Goal: Find specific page/section: Find specific page/section

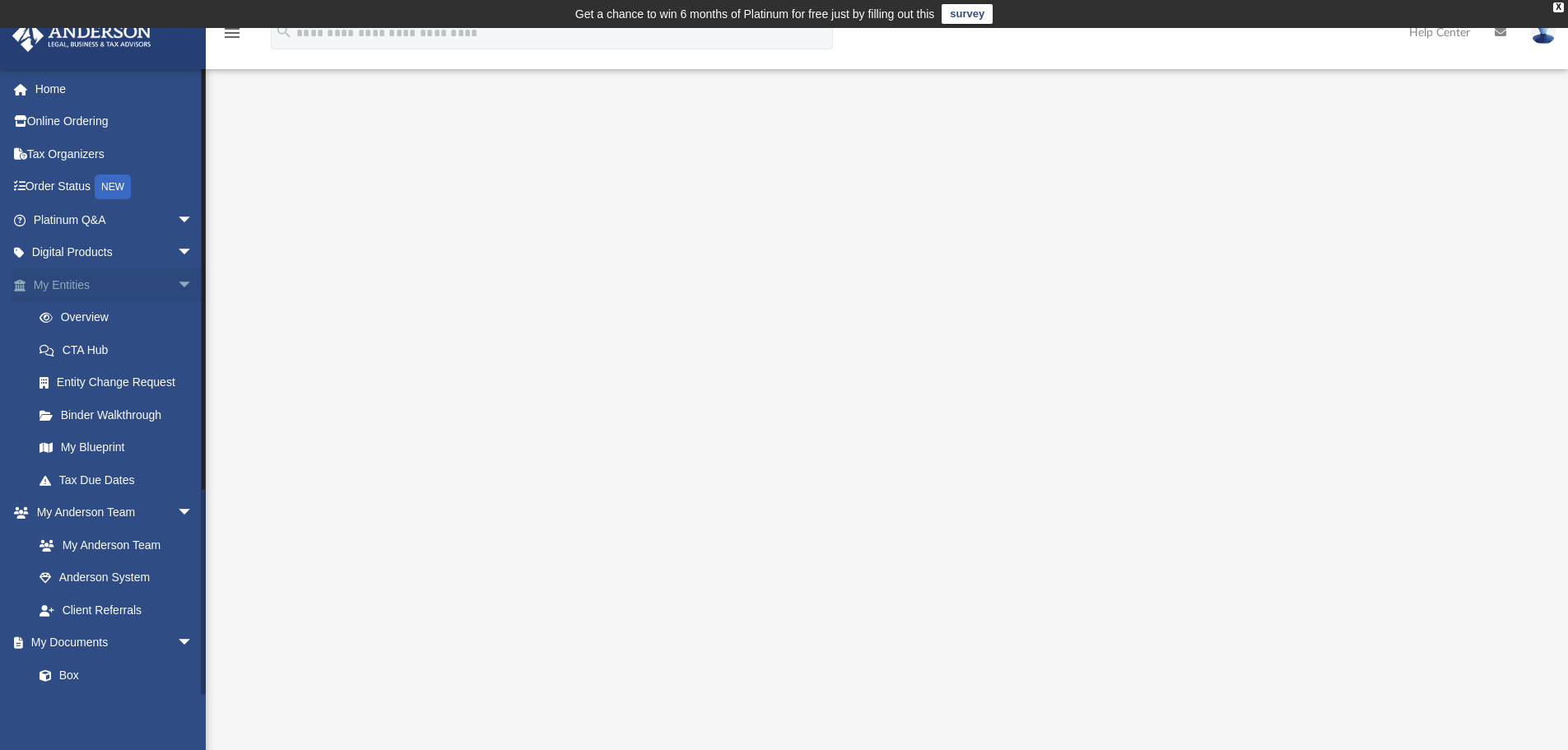
click at [177, 278] on span "arrow_drop_down" at bounding box center [193, 285] width 33 height 34
click at [177, 307] on span "arrow_drop_down" at bounding box center [193, 318] width 33 height 34
click at [177, 517] on span "arrow_drop_down" at bounding box center [193, 513] width 33 height 34
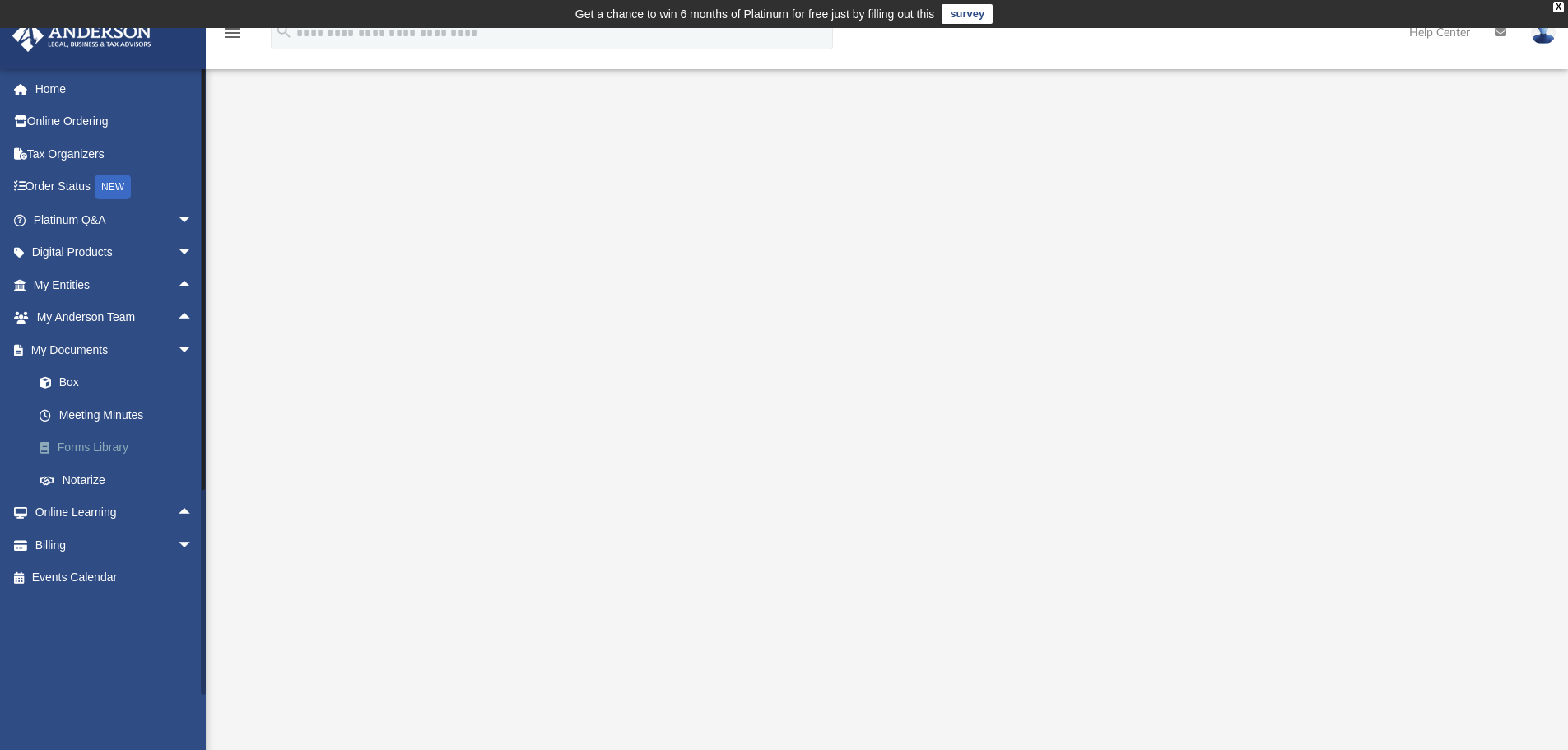
click at [100, 453] on link "Forms Library" at bounding box center [120, 447] width 195 height 33
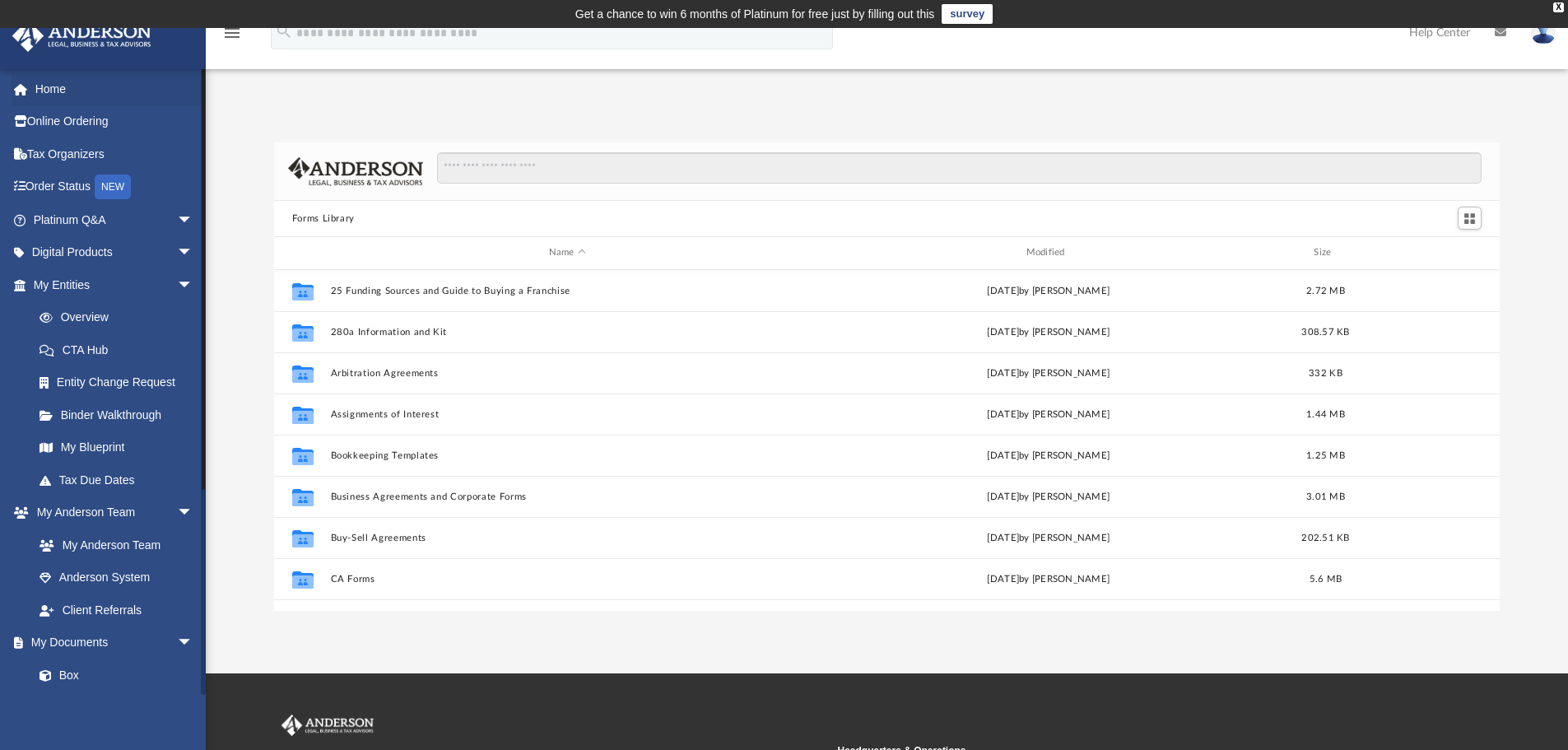
scroll to position [362, 1213]
click at [47, 85] on link "Home" at bounding box center [115, 88] width 207 height 33
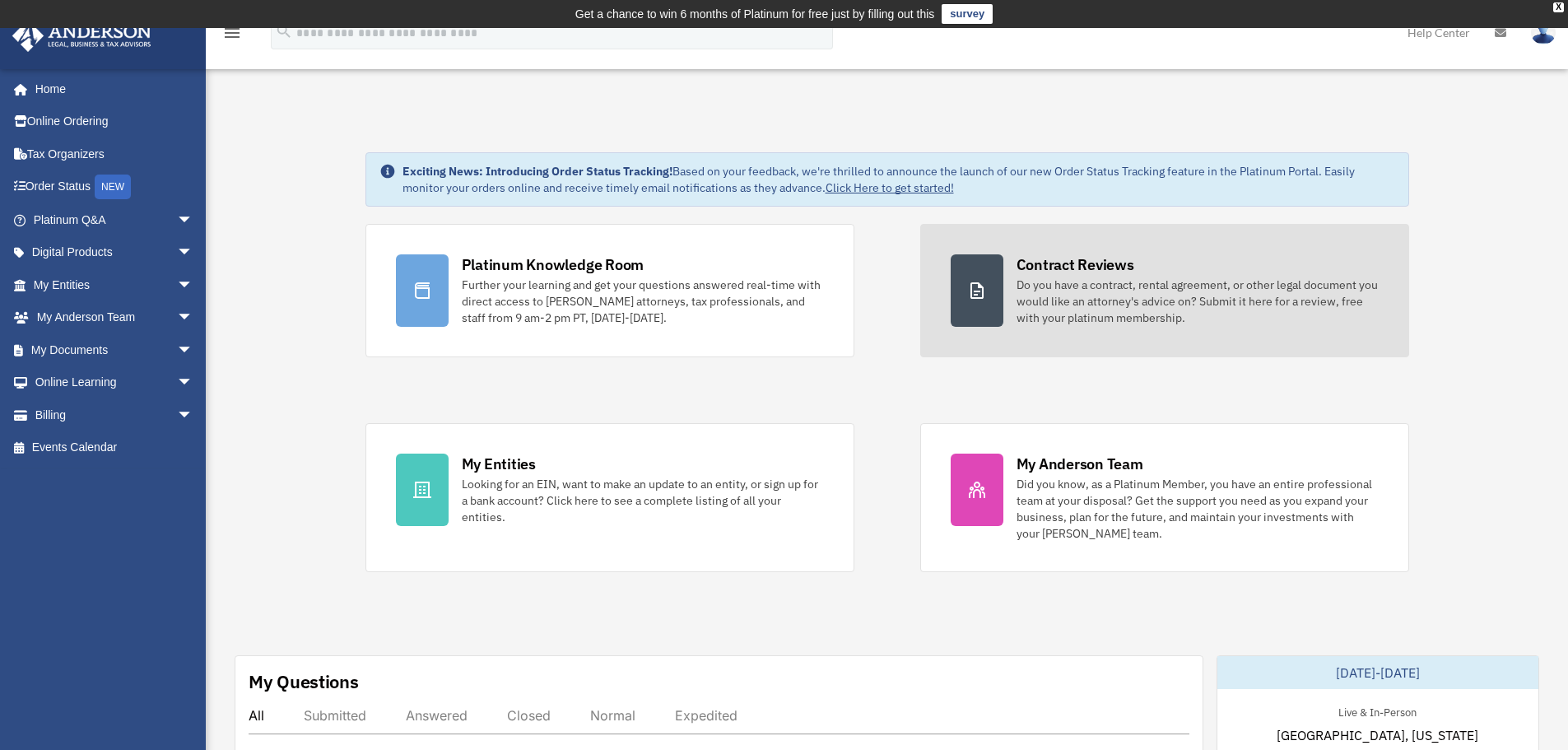
click at [1076, 289] on div "Do you have a contract, rental agreement, or other legal document you would lik…" at bounding box center [1197, 301] width 362 height 49
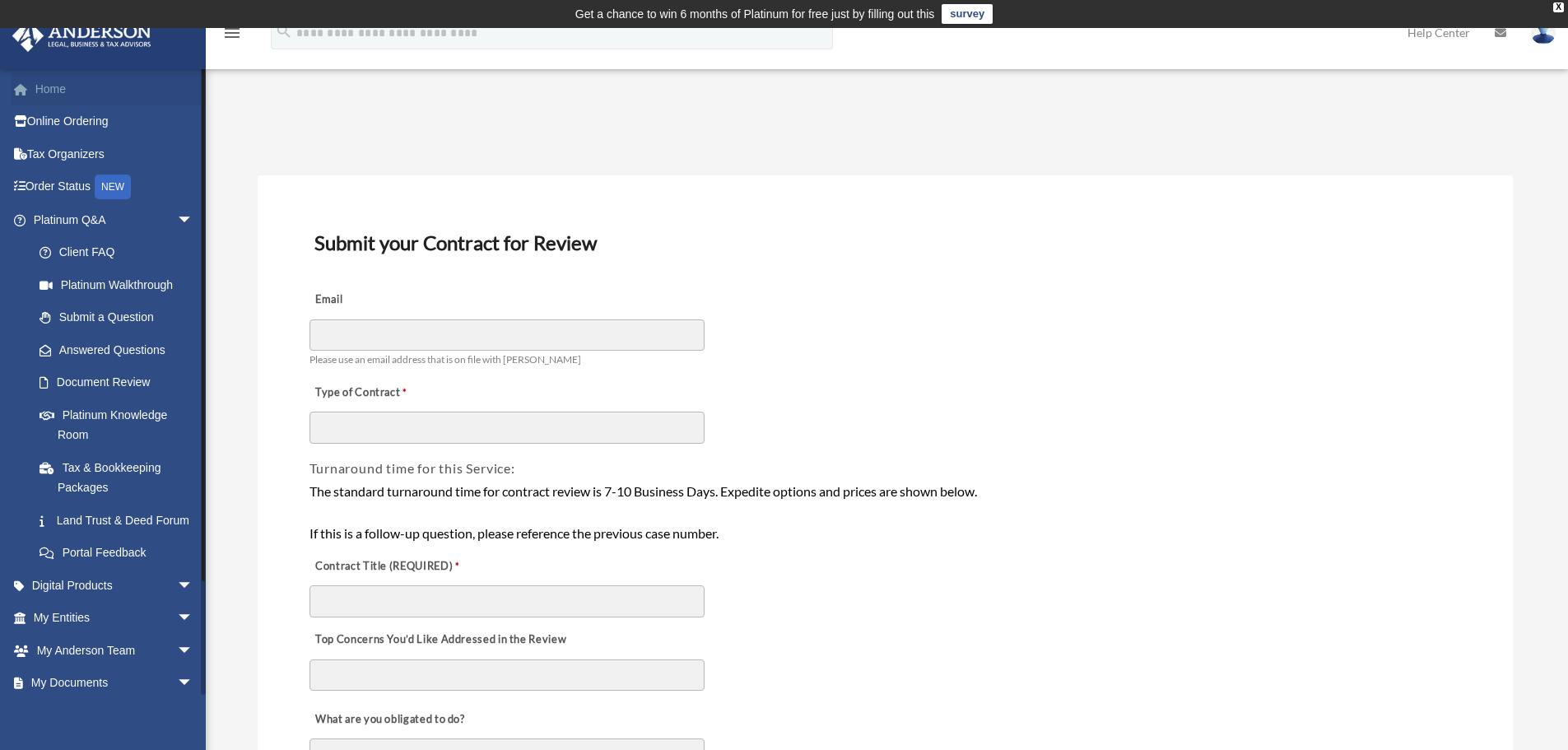
click at [63, 93] on link "Home" at bounding box center [115, 88] width 207 height 33
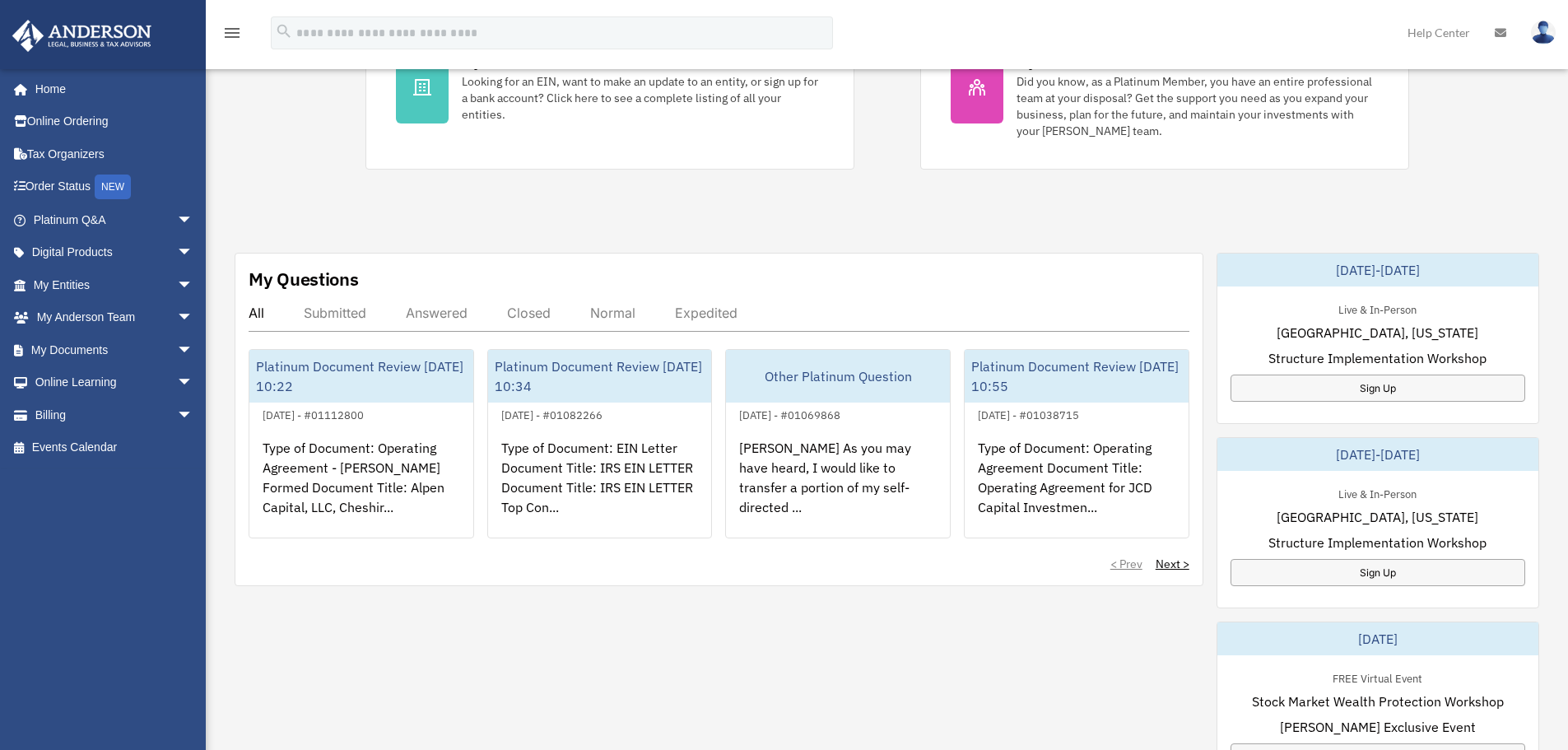
scroll to position [411, 0]
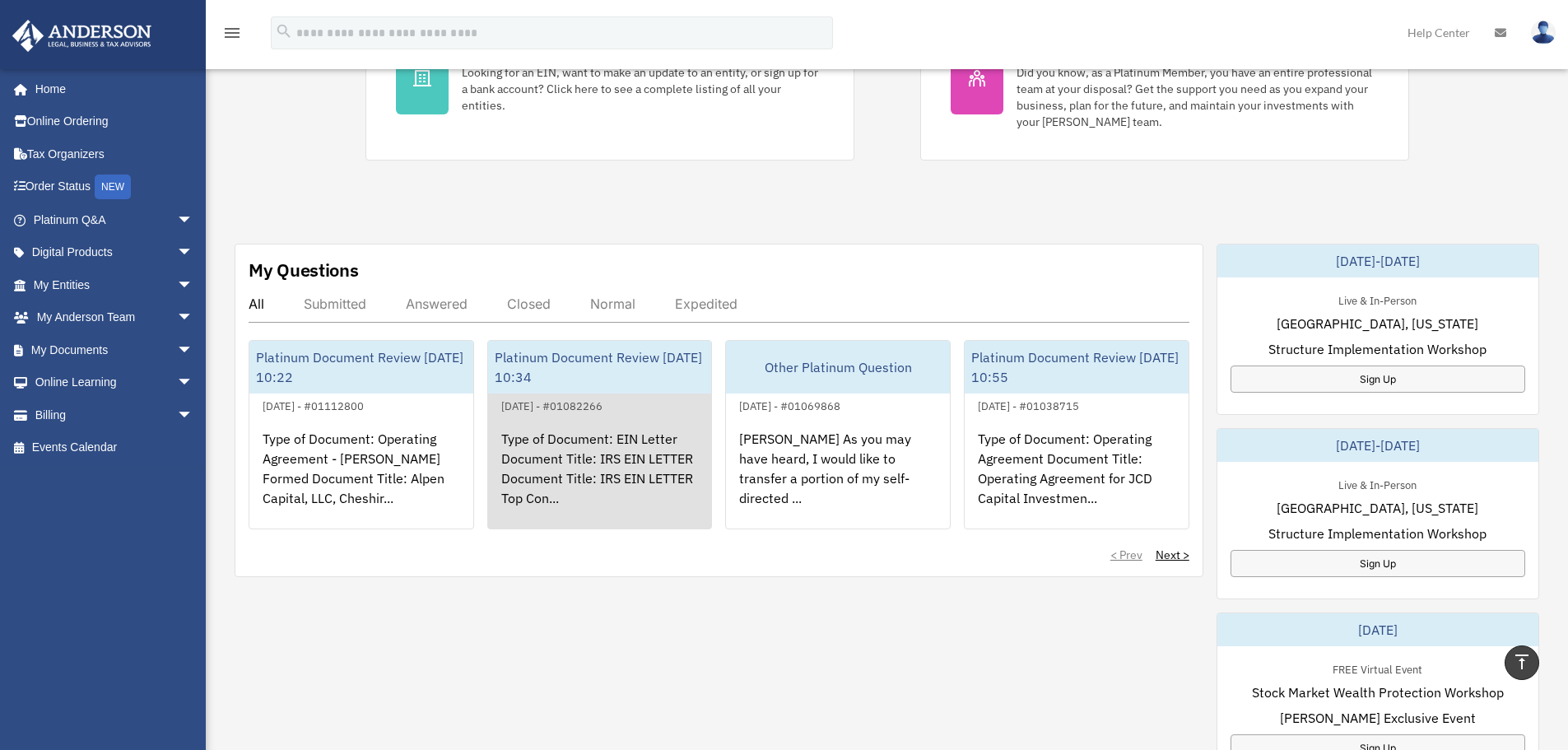
click at [579, 361] on div "Platinum Document Review [DATE] 10:34" at bounding box center [600, 367] width 223 height 52
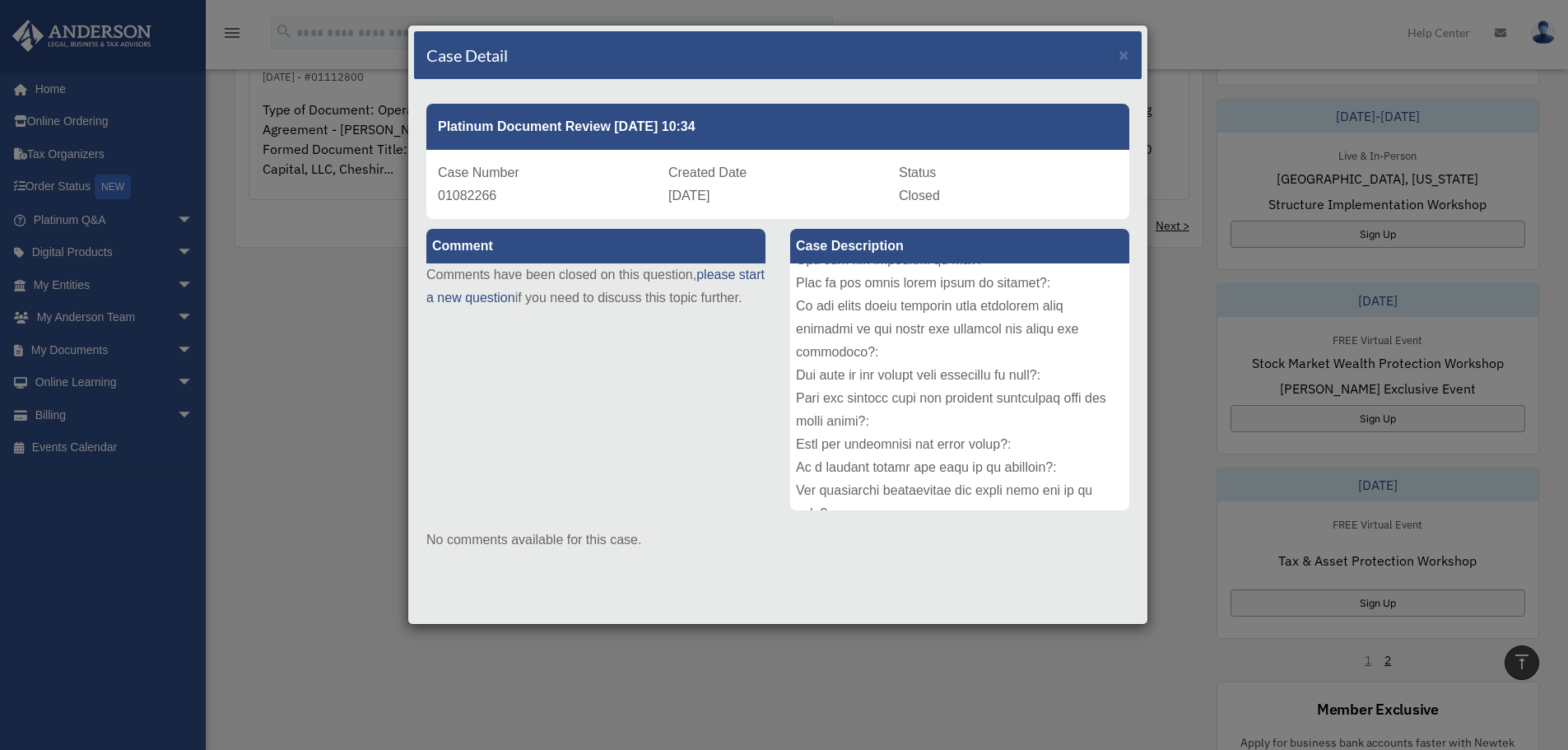
scroll to position [1069, 0]
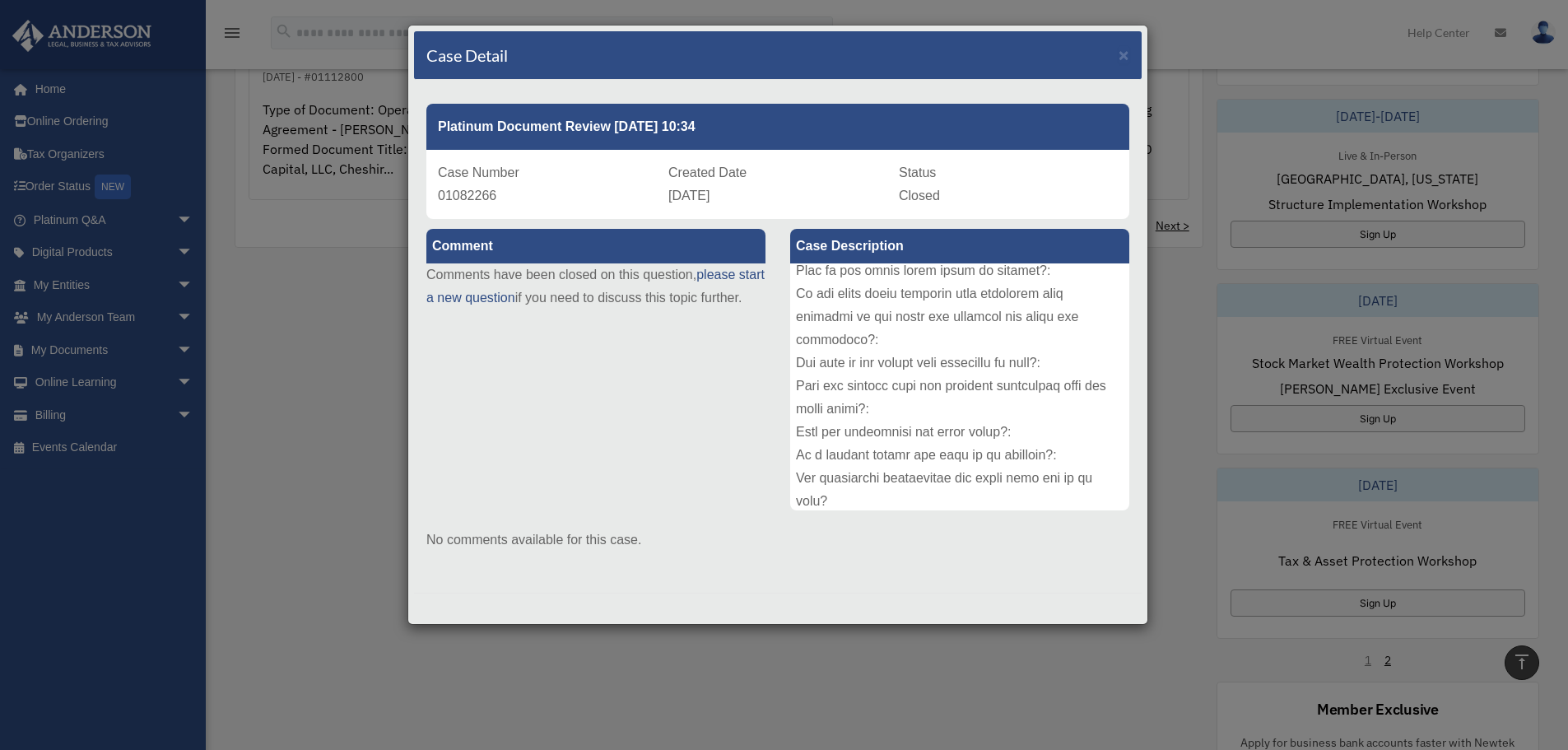
click at [344, 347] on div "Case Detail × Platinum Document Review [DATE] 10:34 Case Number 01082266 Create…" at bounding box center [784, 375] width 1568 height 750
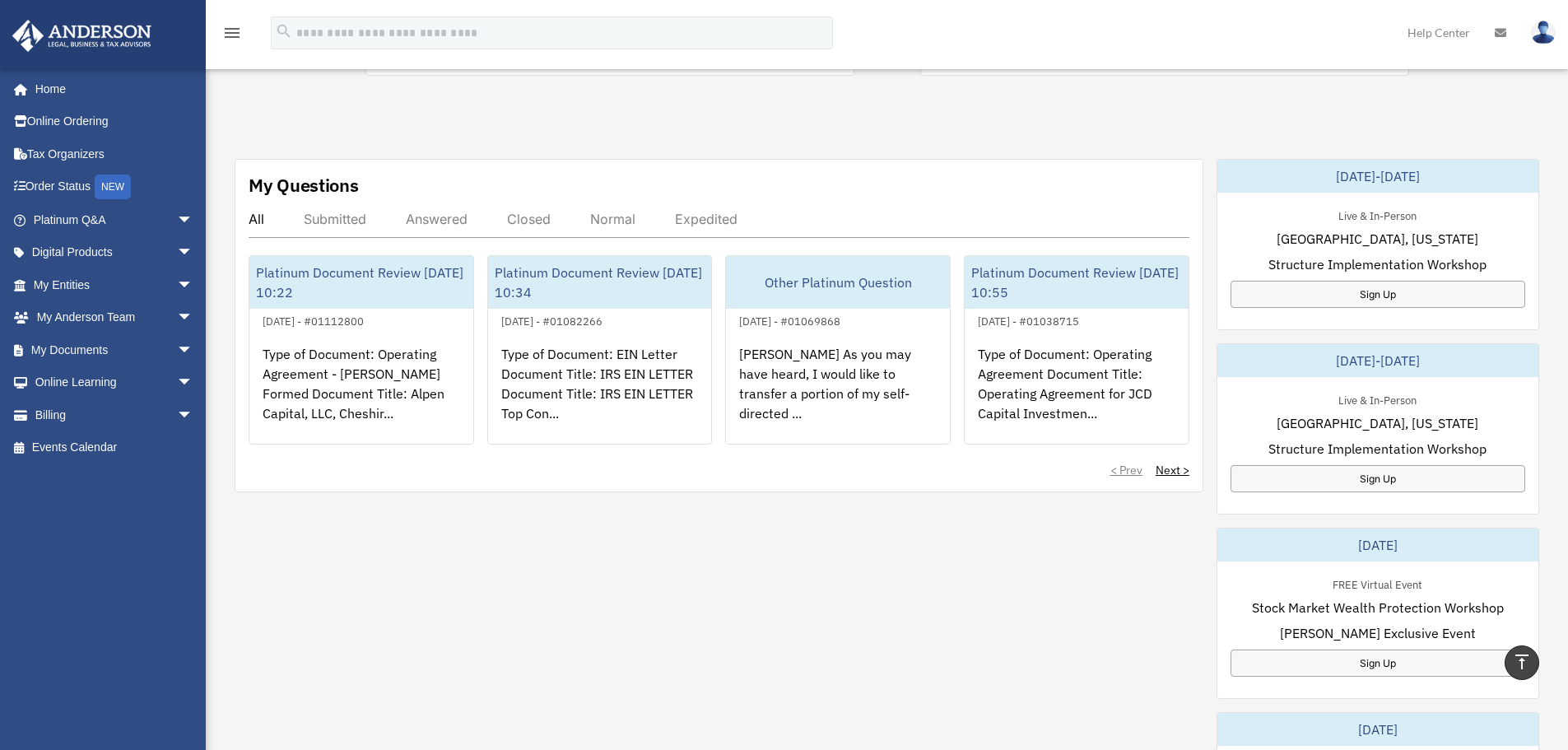
scroll to position [494, 0]
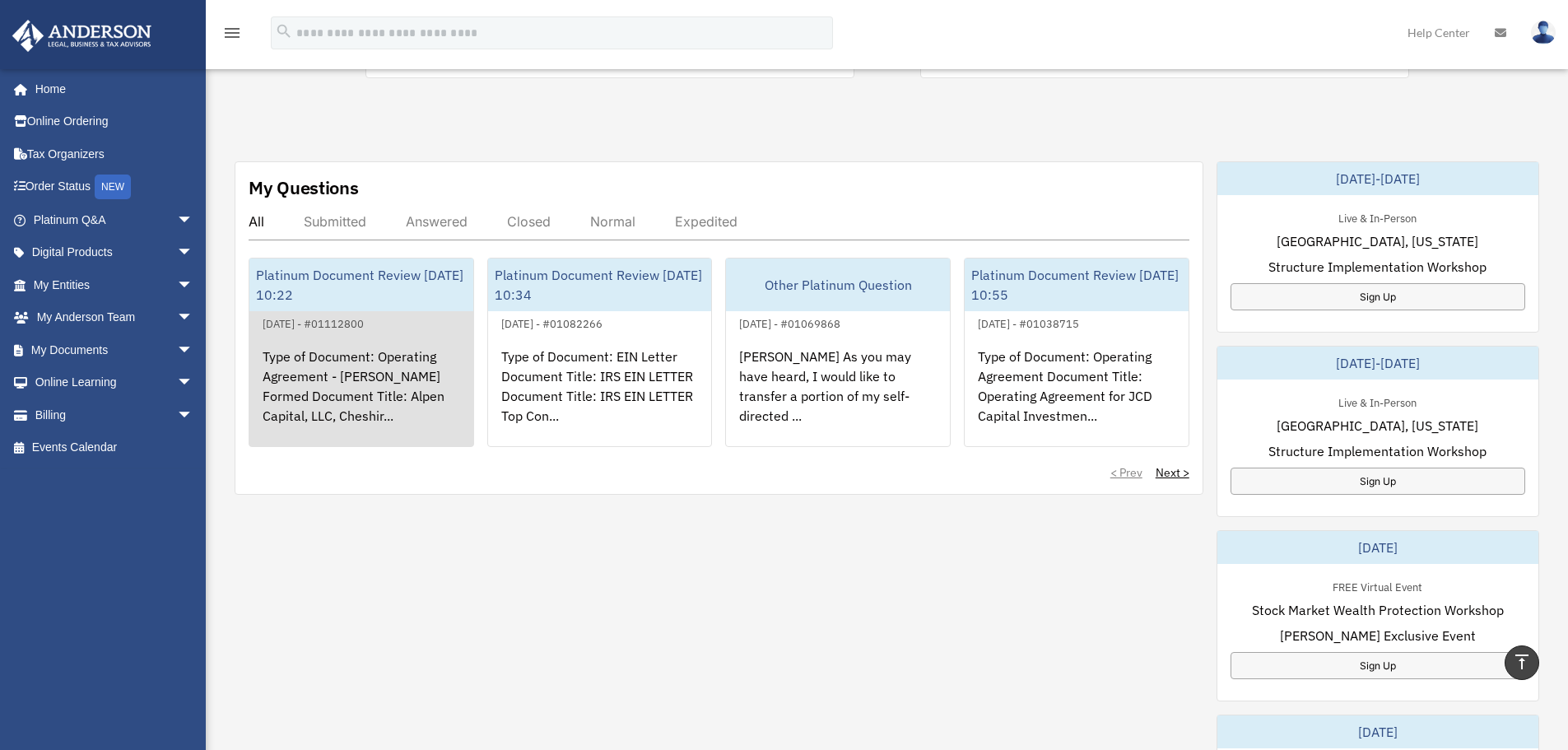
click at [358, 278] on div "Platinum Document Review [DATE] 10:22" at bounding box center [361, 284] width 223 height 52
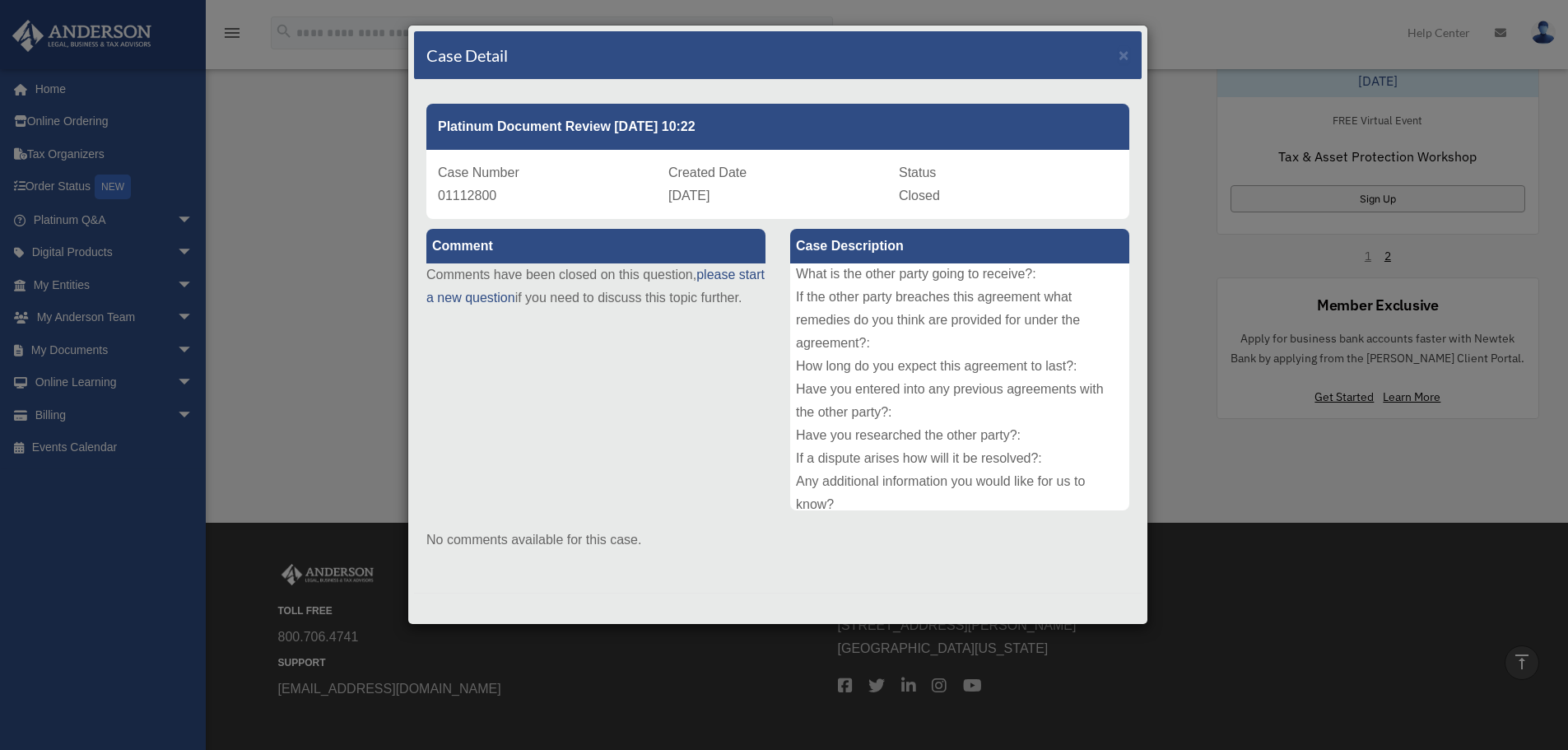
scroll to position [1152, 0]
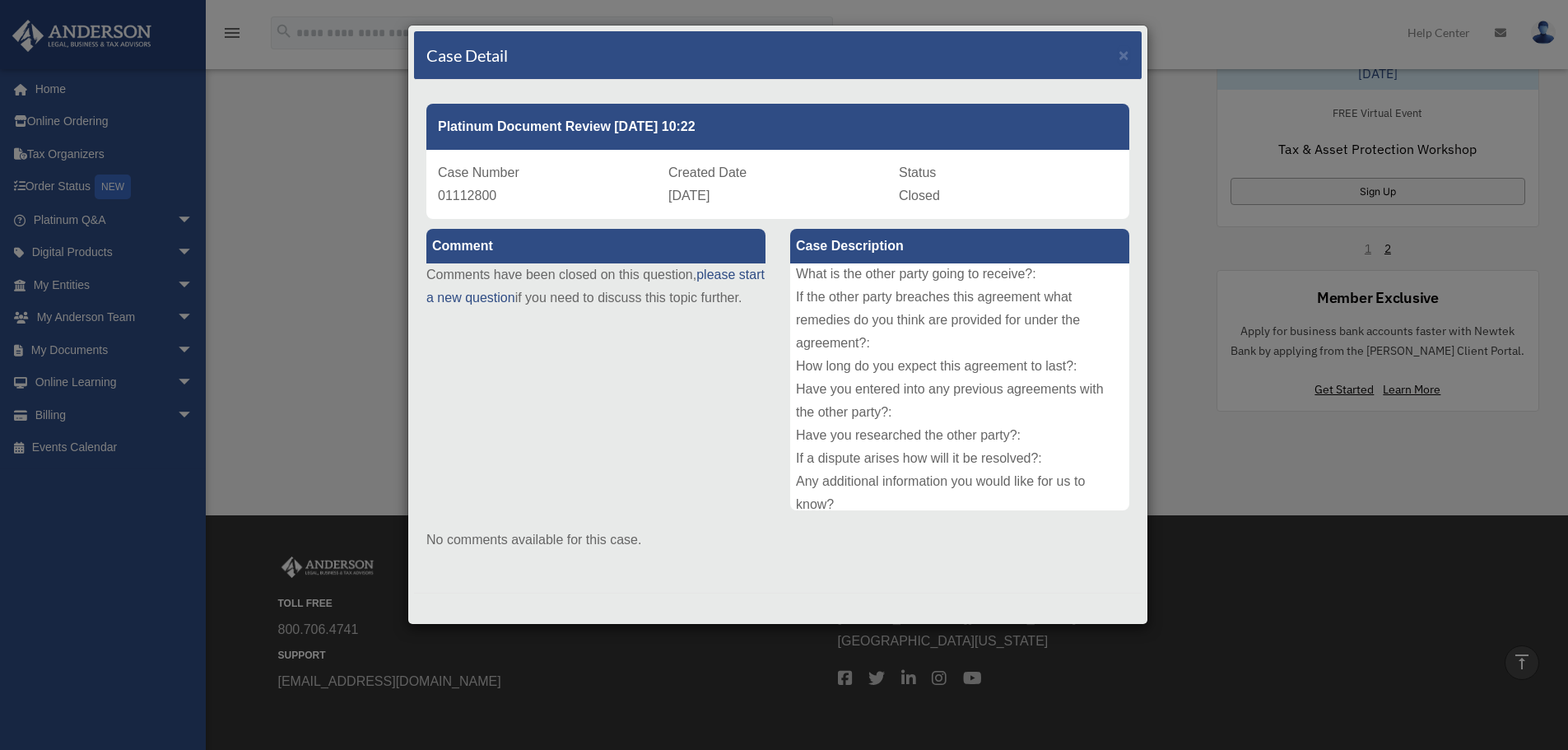
click at [327, 361] on div "Case Detail × Platinum Document Review [DATE] 10:22 Case Number 01112800 Create…" at bounding box center [784, 375] width 1568 height 750
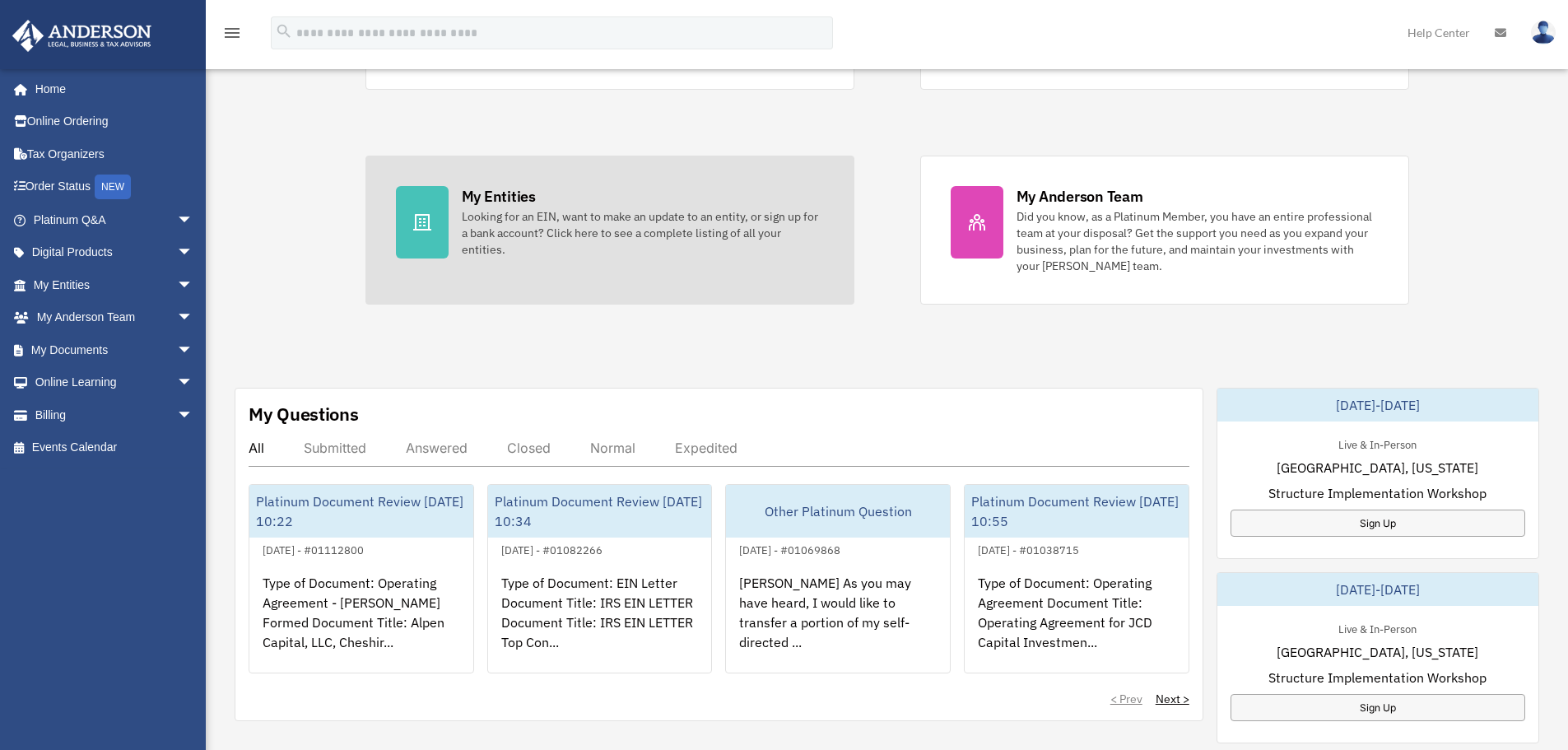
scroll to position [317, 0]
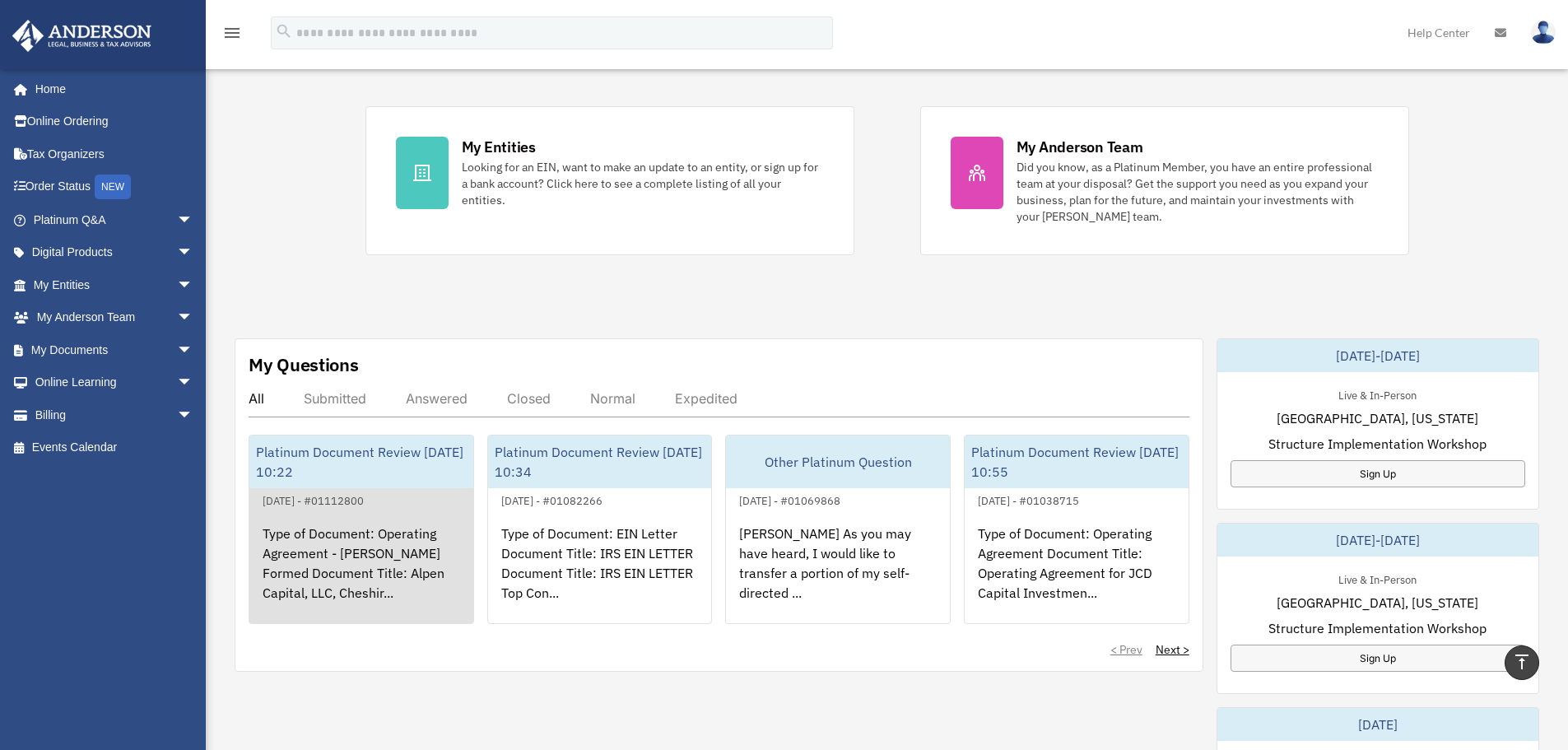
click at [354, 456] on div "Platinum Document Review [DATE] 10:22" at bounding box center [361, 460] width 223 height 52
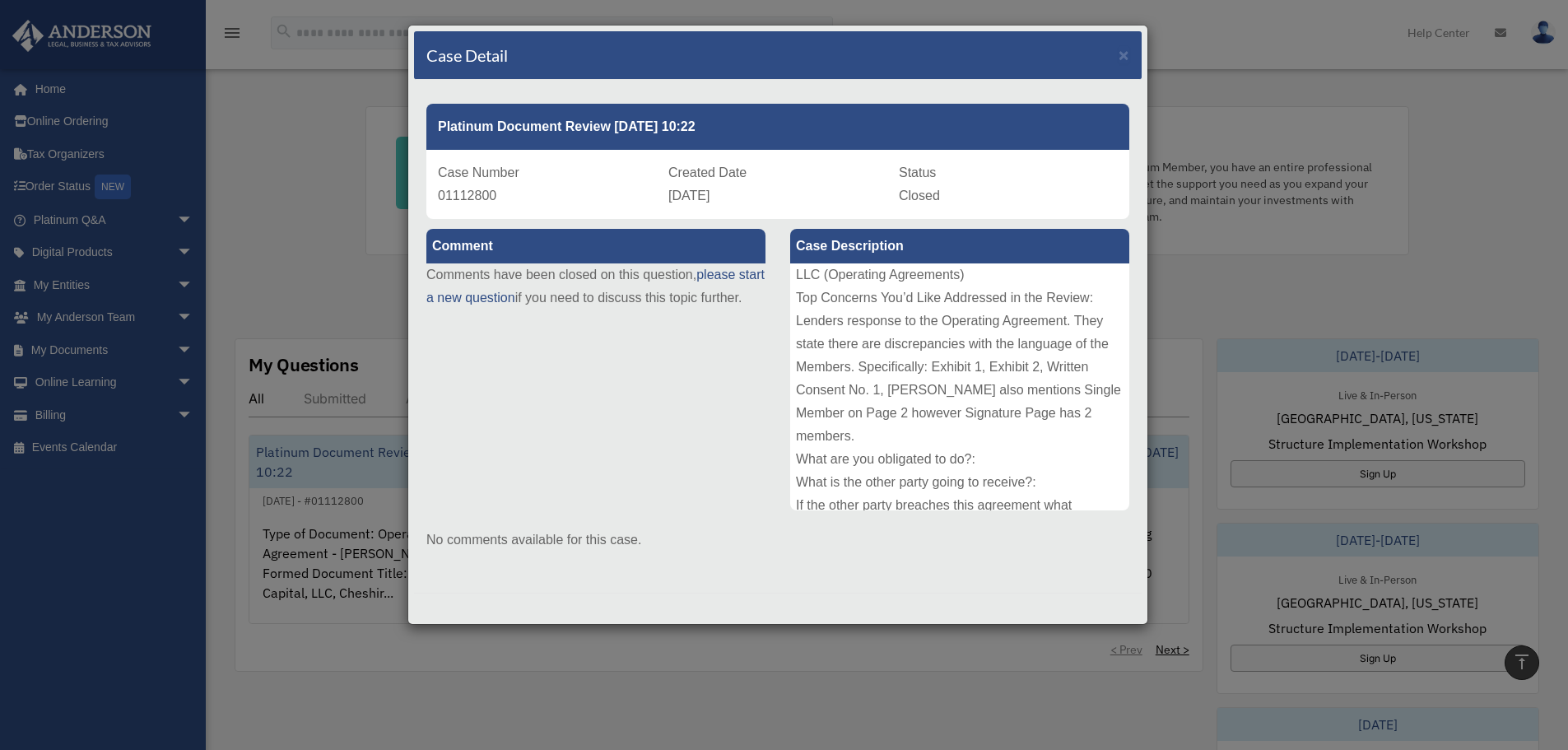
scroll to position [165, 0]
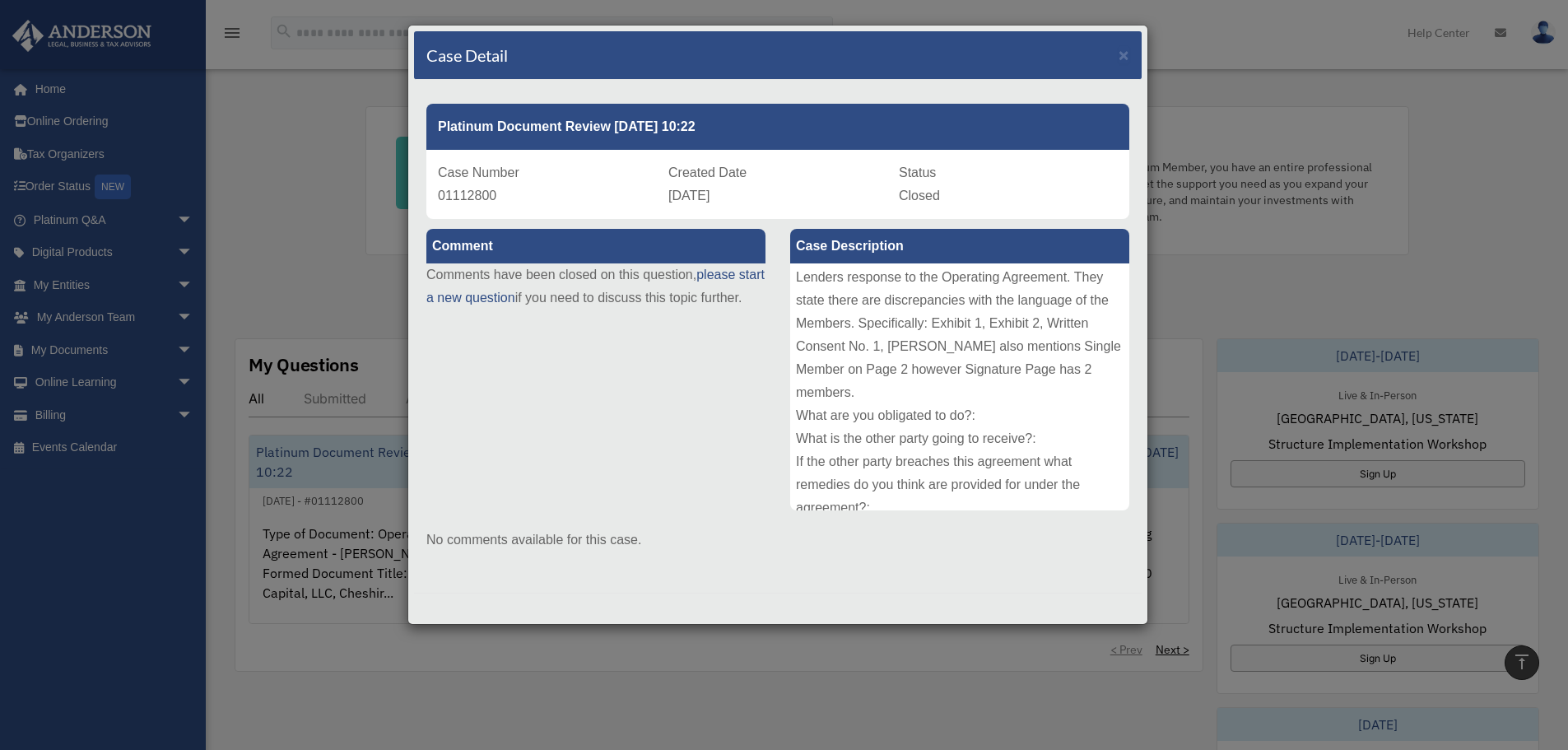
click at [272, 275] on div "Case Detail × Platinum Document Review [DATE] 10:22 Case Number 01112800 Create…" at bounding box center [784, 375] width 1568 height 750
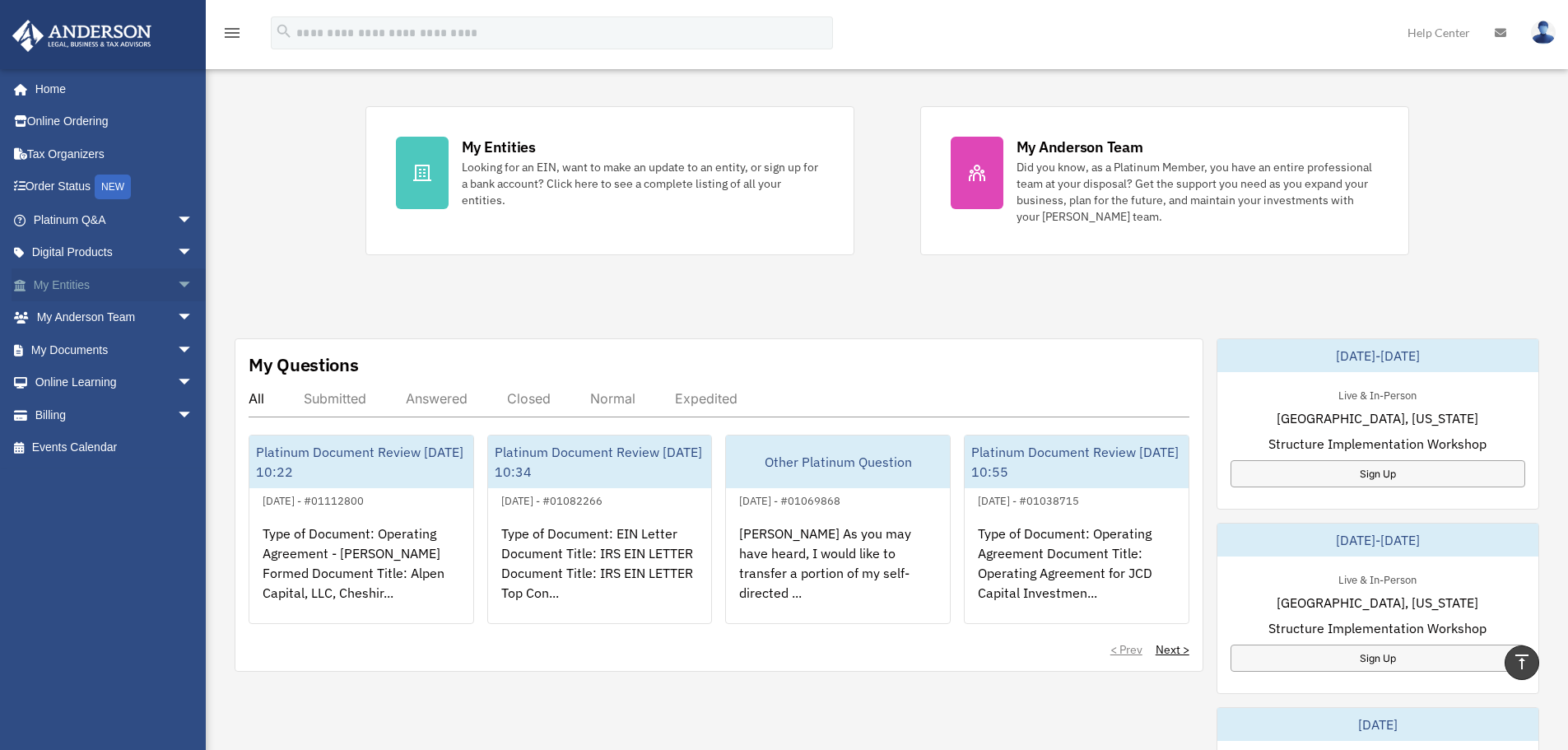
click at [177, 279] on span "arrow_drop_down" at bounding box center [193, 285] width 33 height 34
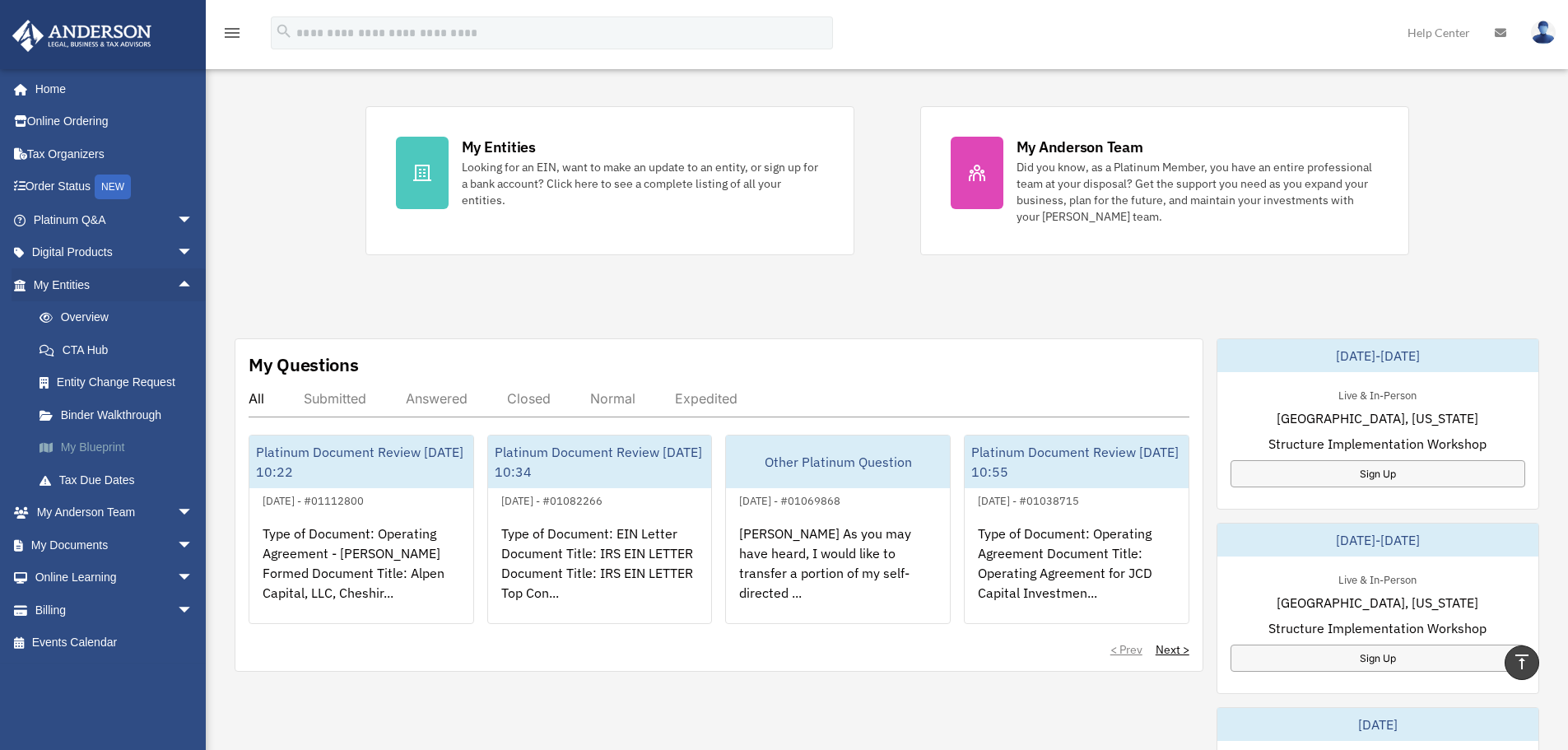
click at [115, 440] on link "My Blueprint" at bounding box center [120, 447] width 195 height 33
